Goal: Use online tool/utility: Utilize a website feature to perform a specific function

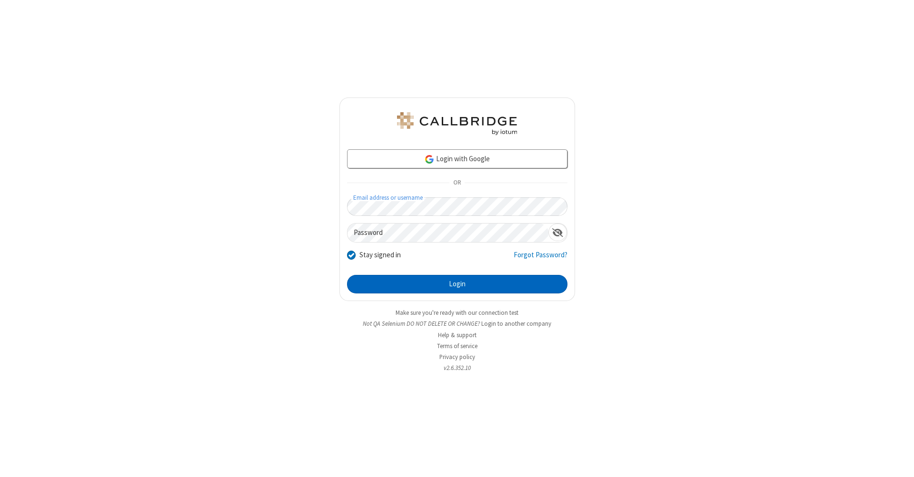
click at [457, 285] on button "Login" at bounding box center [457, 284] width 220 height 19
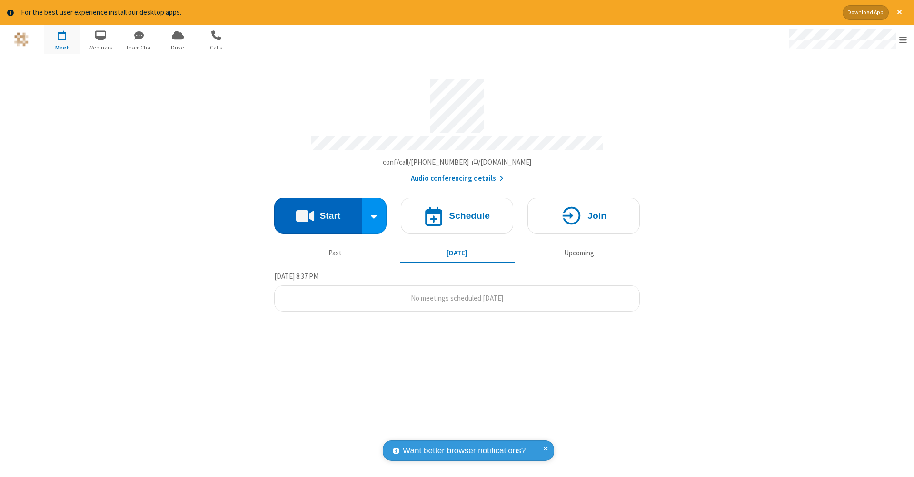
click at [318, 211] on button "Start" at bounding box center [318, 216] width 88 height 36
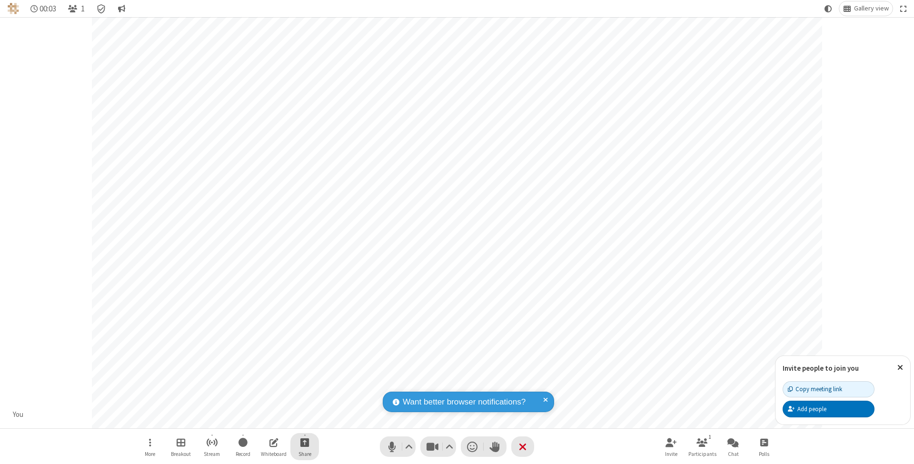
click at [304, 442] on span "Start sharing" at bounding box center [304, 442] width 9 height 12
click at [304, 385] on span "Share additional camera" at bounding box center [310, 387] width 70 height 8
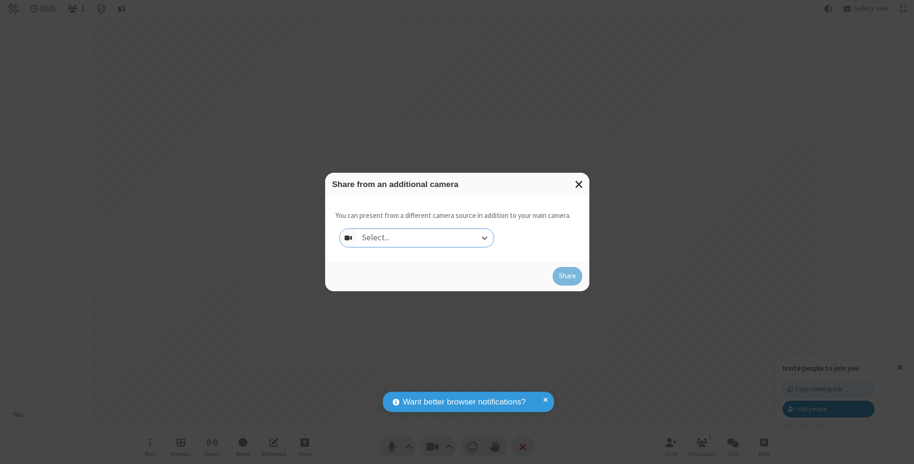
click at [425, 237] on div "Select..." at bounding box center [425, 238] width 137 height 18
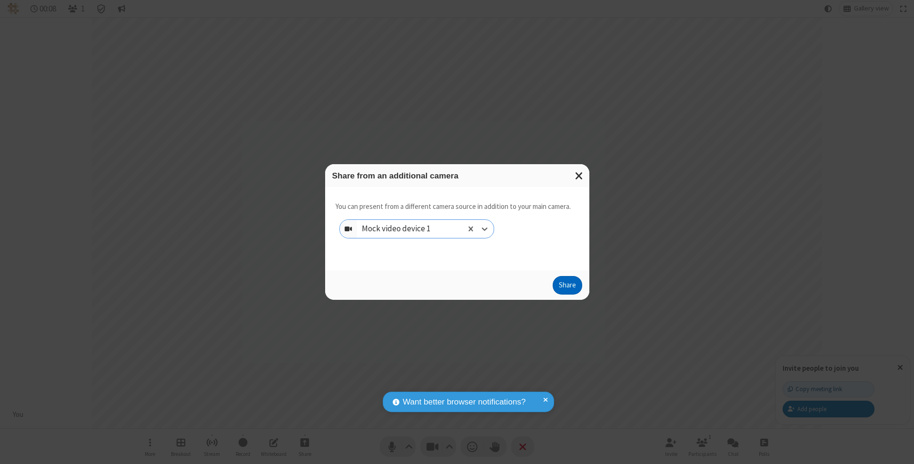
click at [567, 294] on button "Share" at bounding box center [568, 285] width 30 height 19
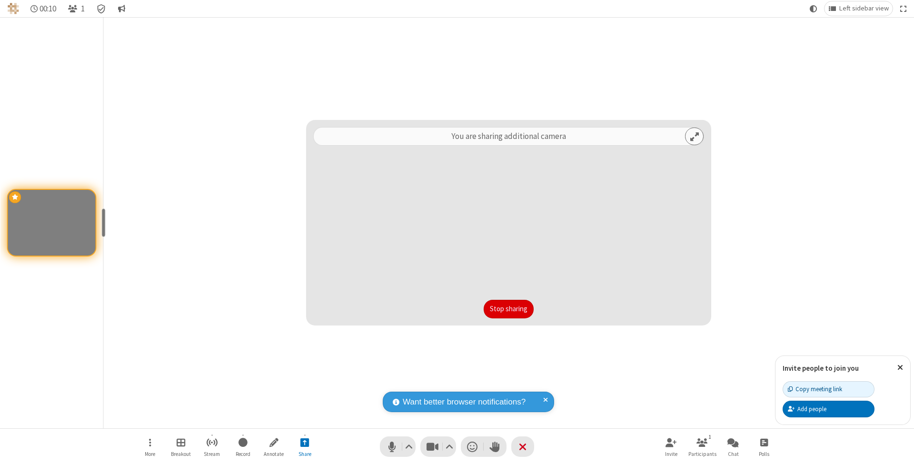
click at [508, 309] on button "Stop sharing" at bounding box center [509, 309] width 50 height 19
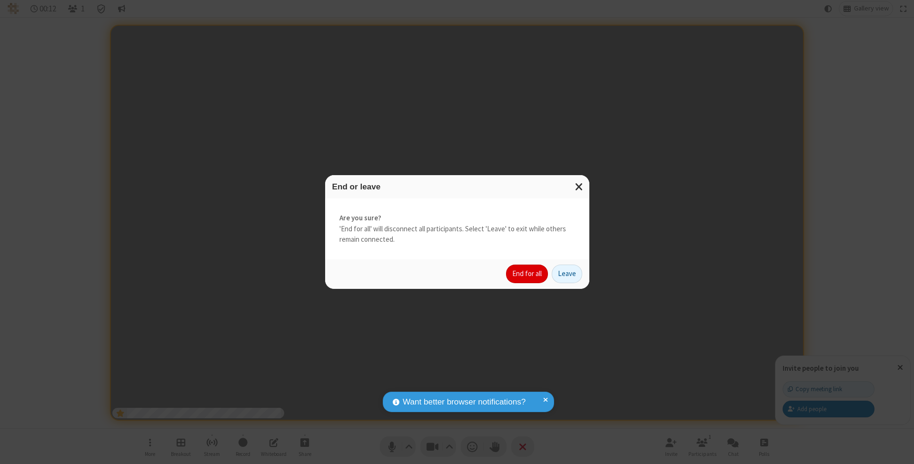
click at [527, 273] on button "End for all" at bounding box center [527, 274] width 42 height 19
